Goal: Task Accomplishment & Management: Manage account settings

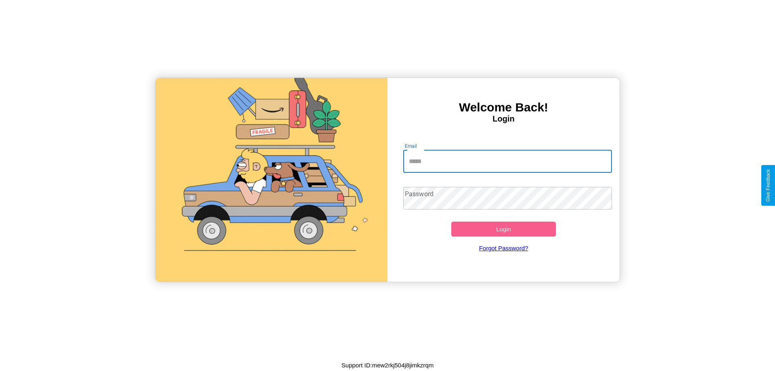
click at [507, 161] on input "Email" at bounding box center [507, 161] width 209 height 23
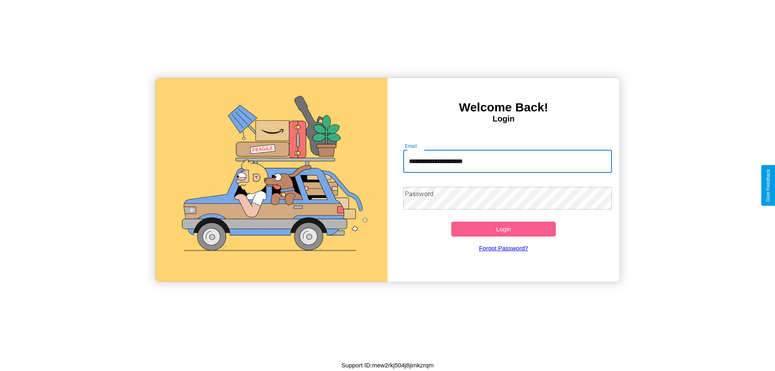
type input "**********"
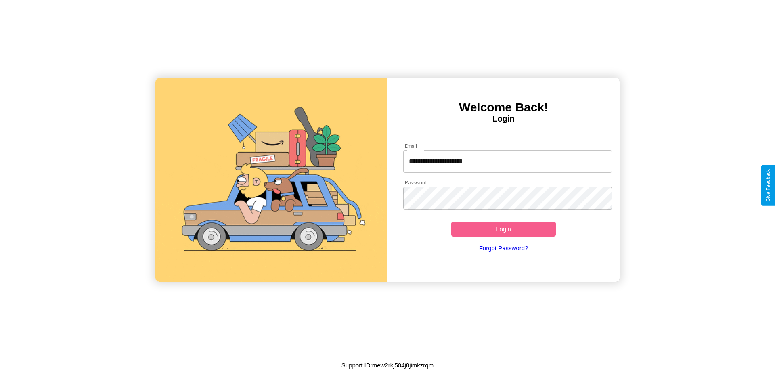
click at [503, 229] on button "Login" at bounding box center [503, 228] width 104 height 15
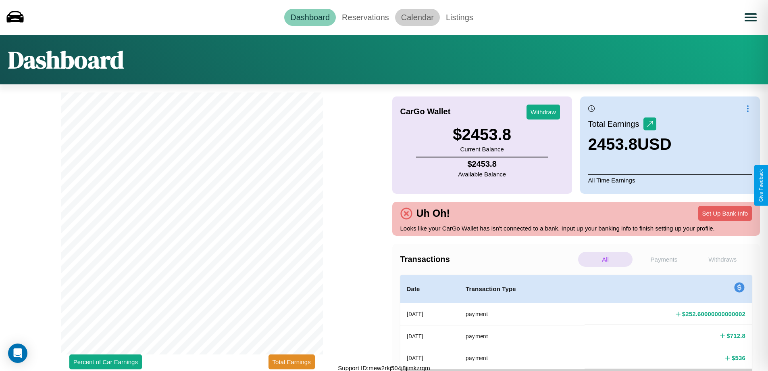
click at [418, 17] on link "Calendar" at bounding box center [417, 17] width 45 height 17
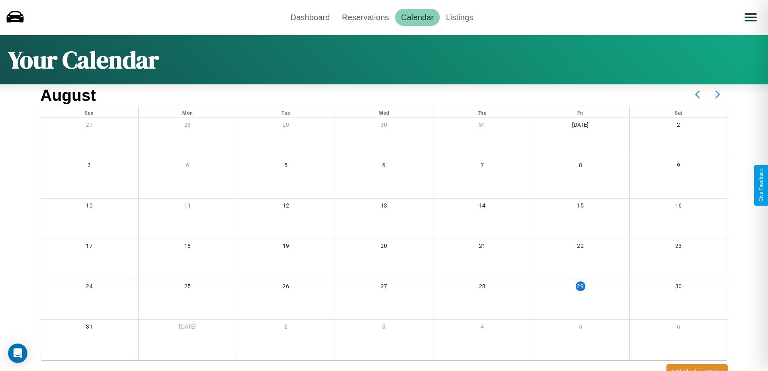
click at [718, 94] on icon at bounding box center [718, 94] width 20 height 20
click at [310, 17] on link "Dashboard" at bounding box center [310, 17] width 52 height 17
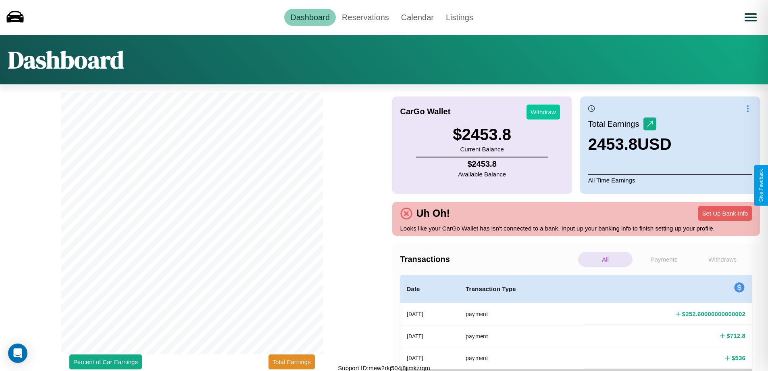
click at [543, 112] on button "Withdraw" at bounding box center [543, 111] width 33 height 15
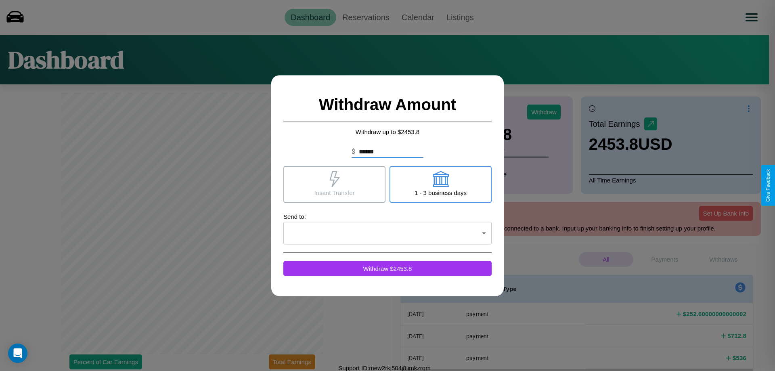
click at [334, 184] on icon at bounding box center [334, 179] width 10 height 16
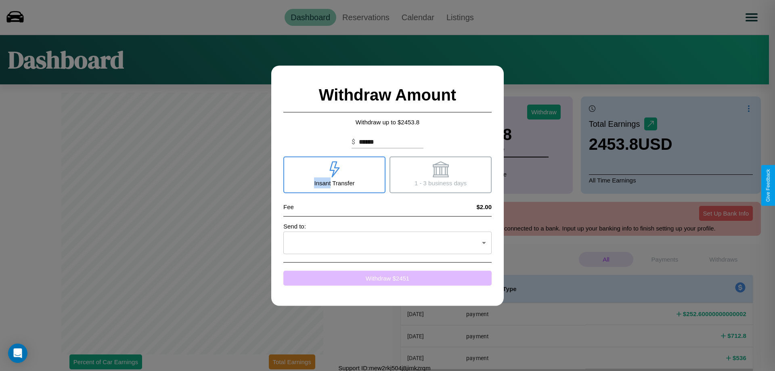
click at [387, 278] on button "Withdraw $ 2451" at bounding box center [387, 277] width 208 height 15
